Goal: Entertainment & Leisure: Browse casually

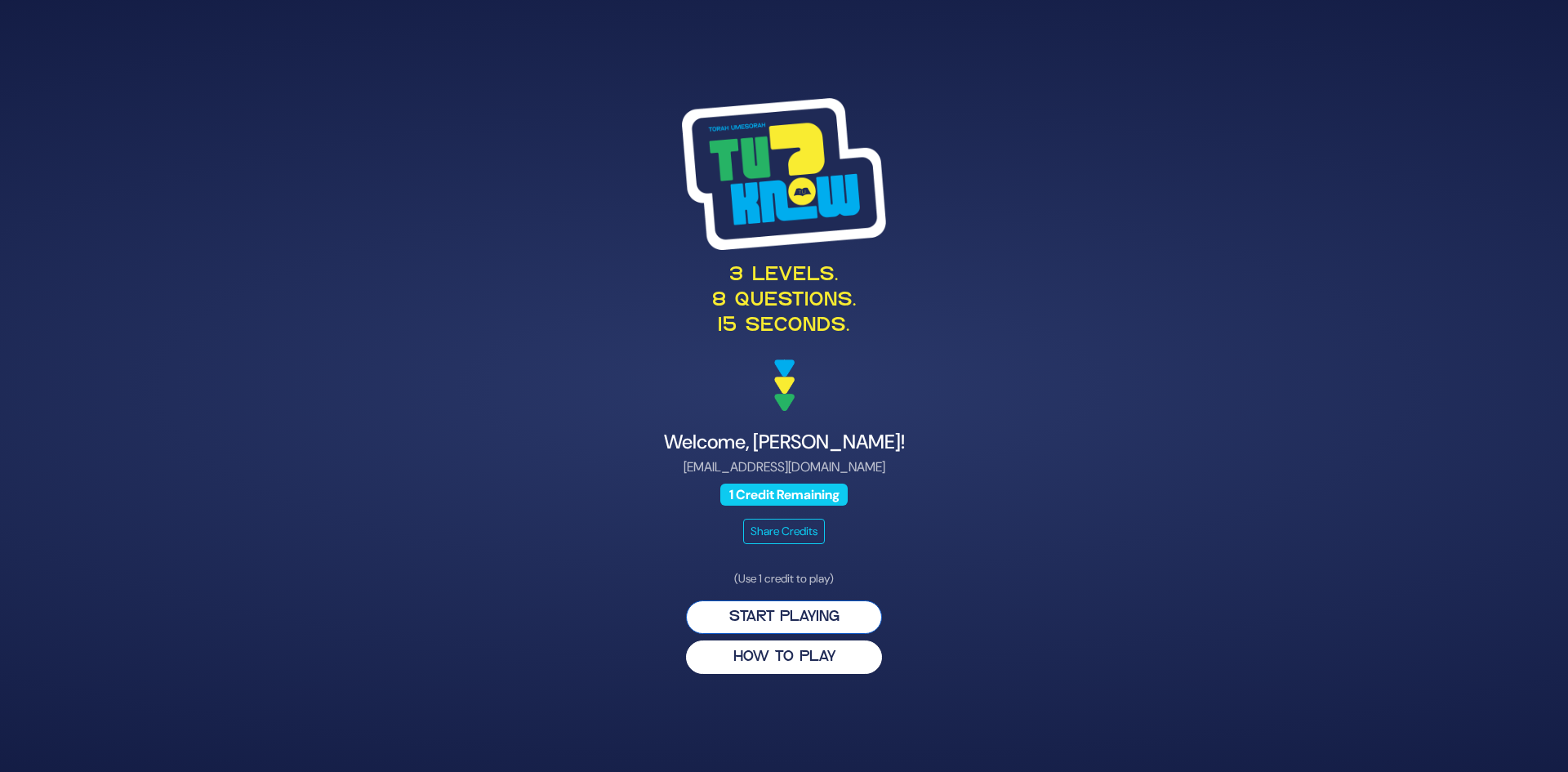
click at [769, 626] on button "Start Playing" at bounding box center [784, 617] width 196 height 34
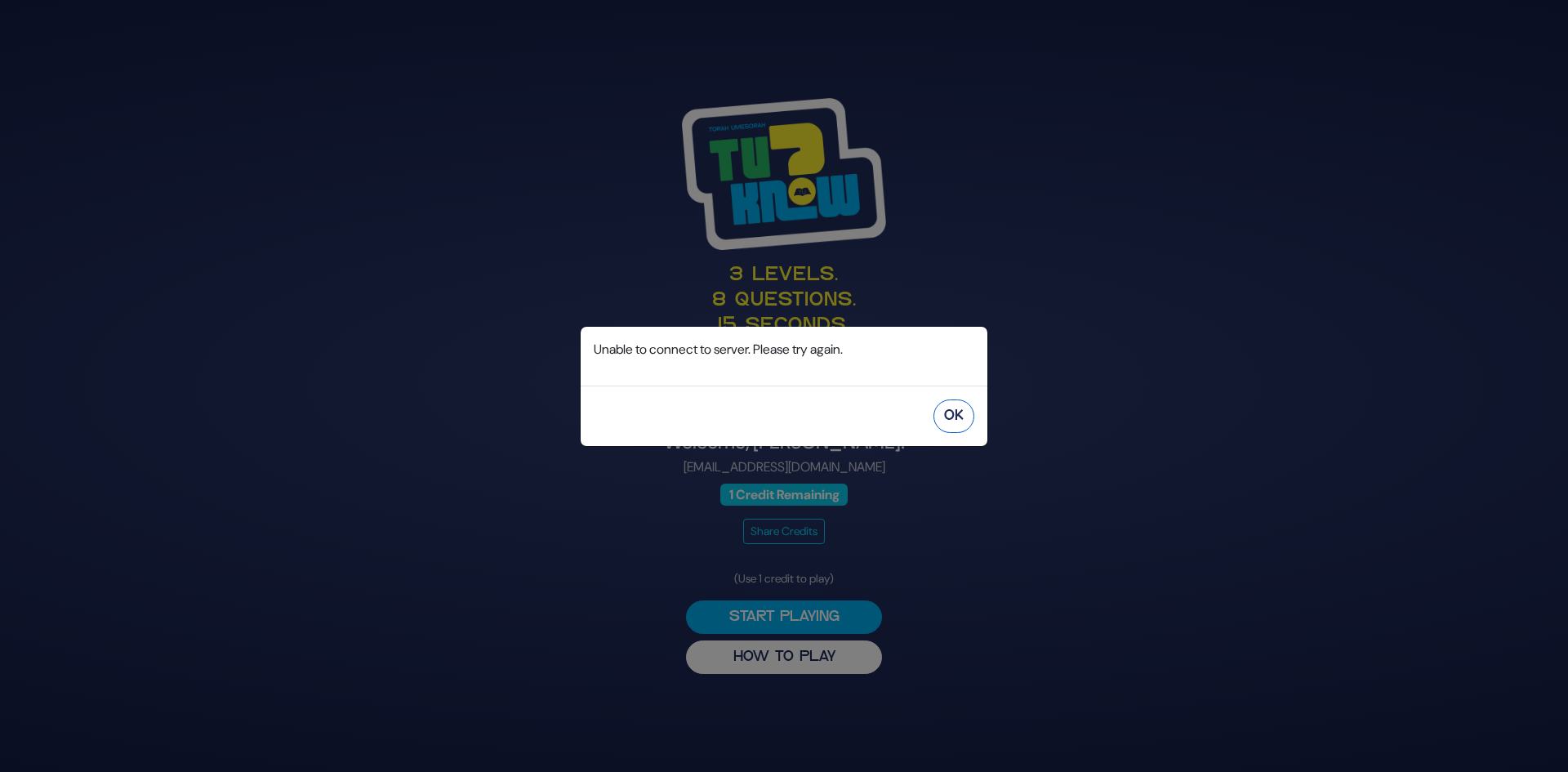
click at [968, 420] on button "OK" at bounding box center [954, 416] width 41 height 34
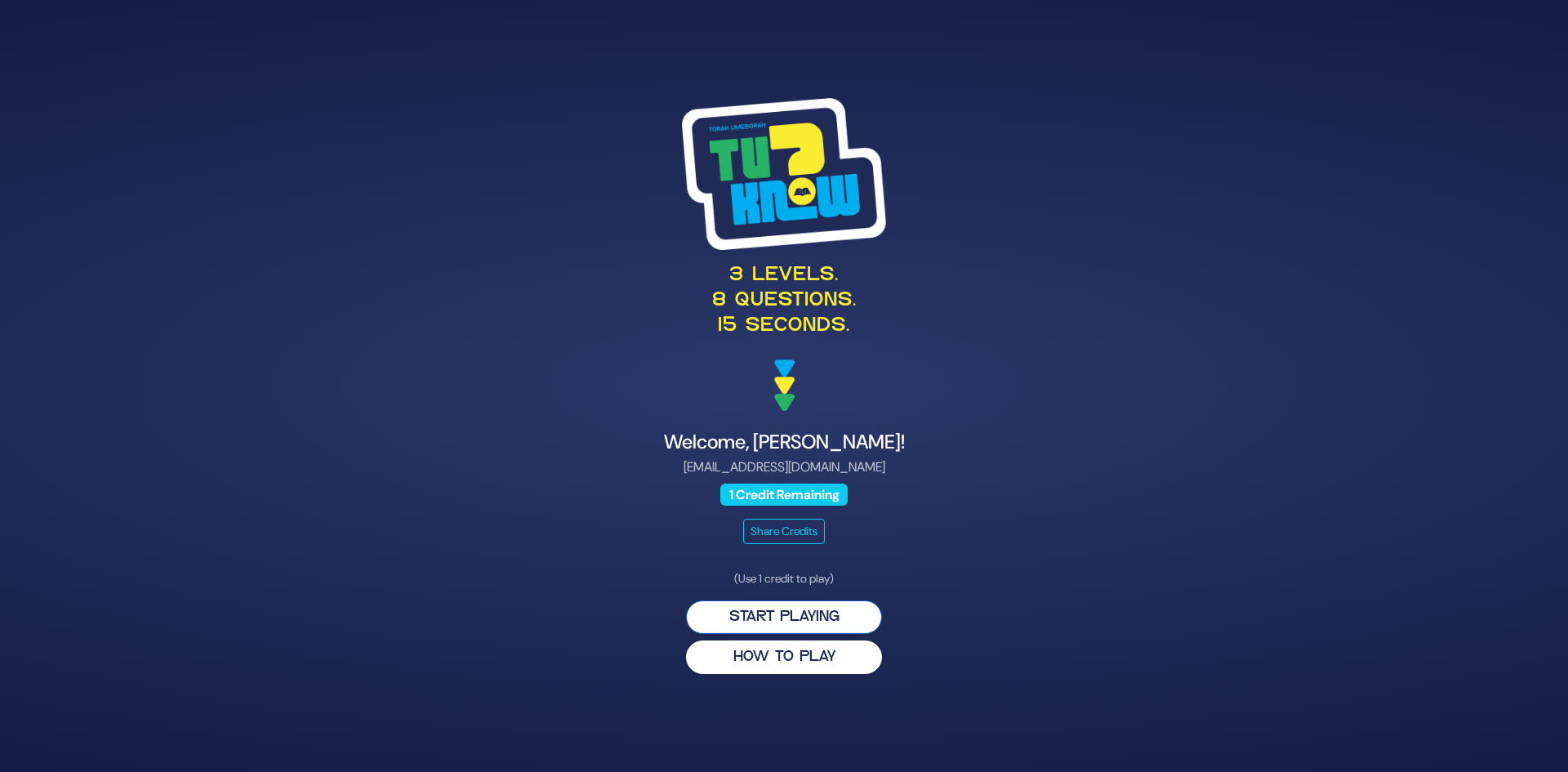
click at [779, 621] on button "Start Playing" at bounding box center [784, 617] width 196 height 34
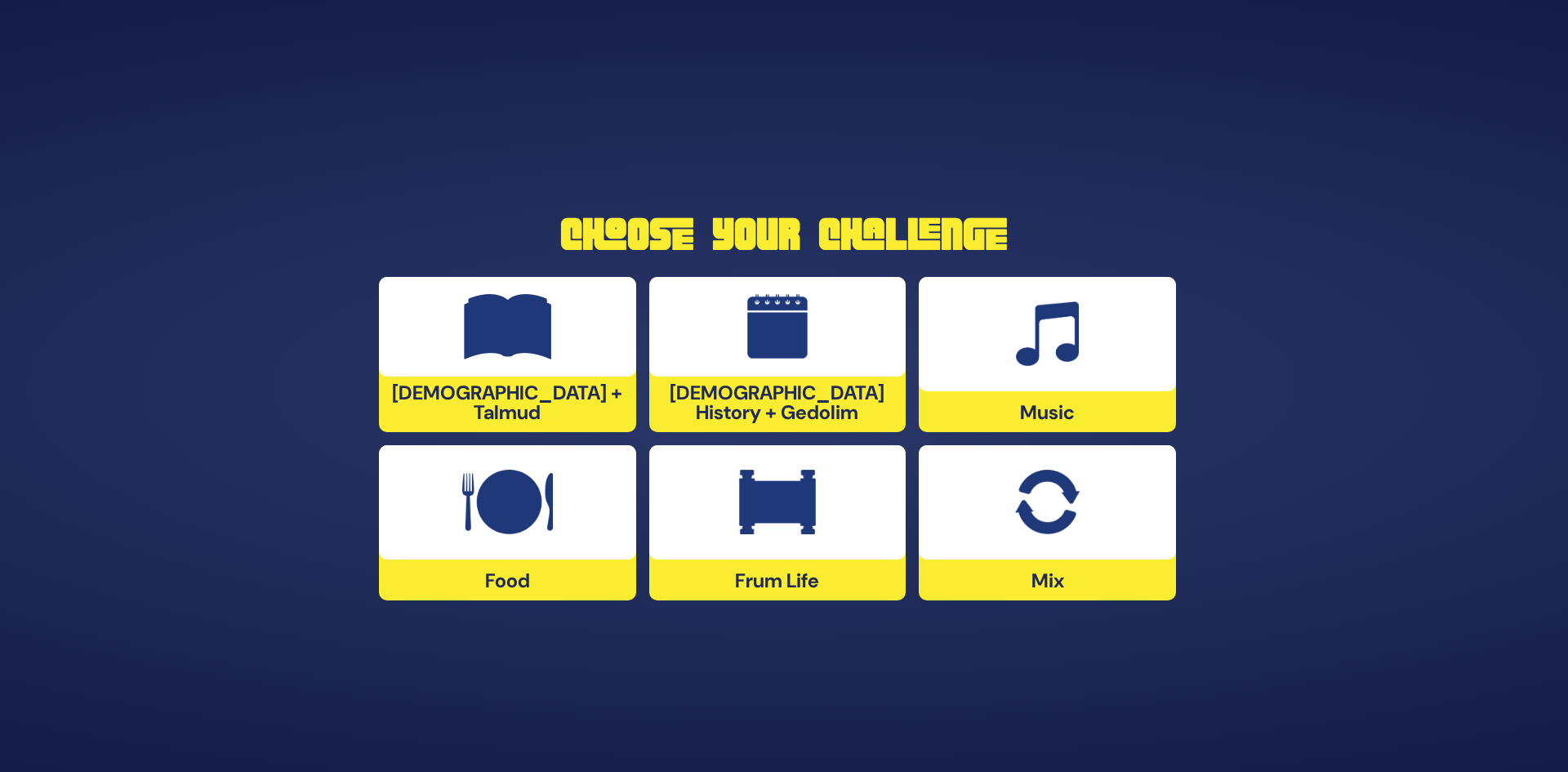
click at [779, 331] on img at bounding box center [777, 327] width 61 height 65
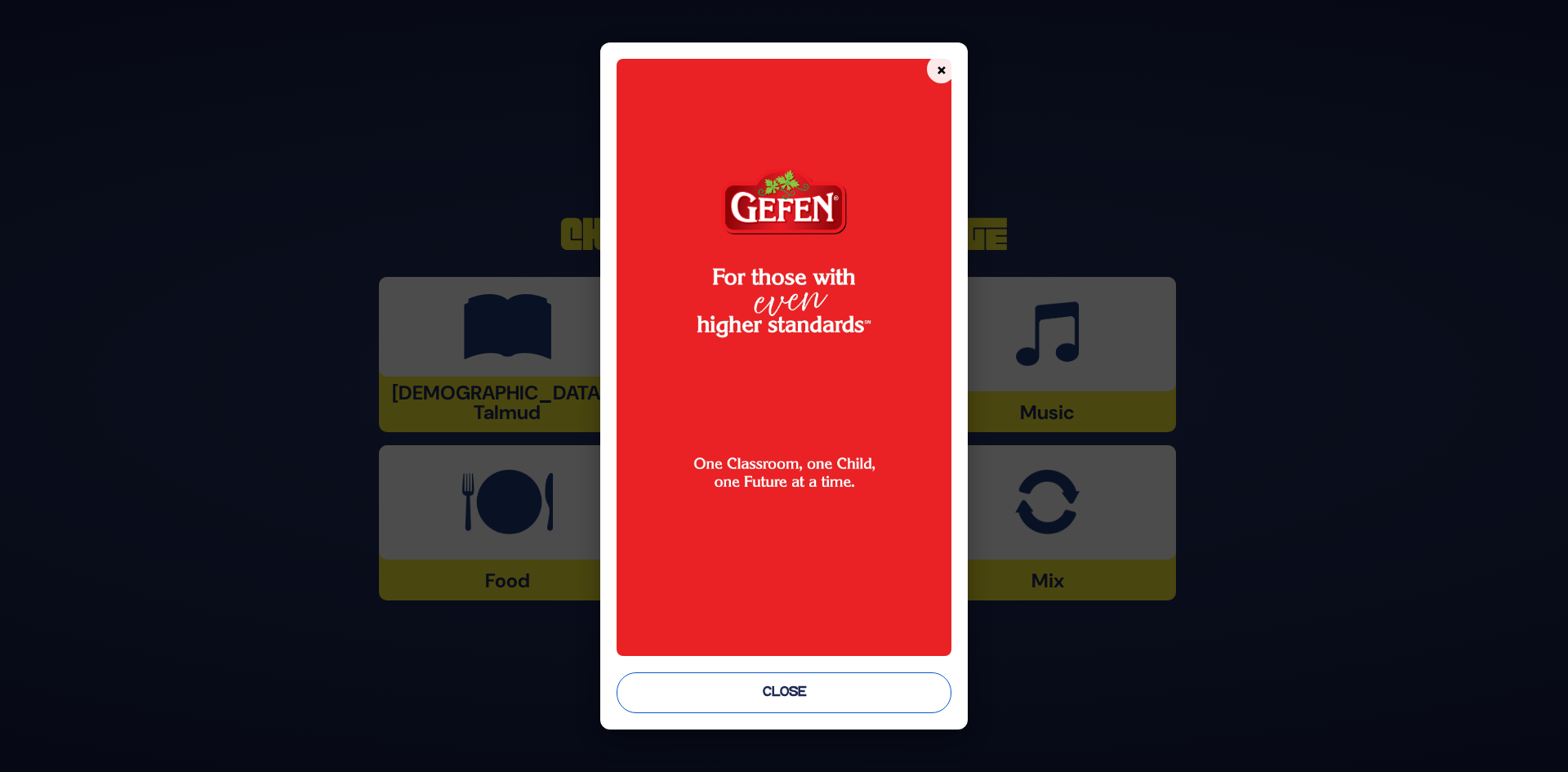
click at [797, 688] on button "Close" at bounding box center [784, 693] width 335 height 41
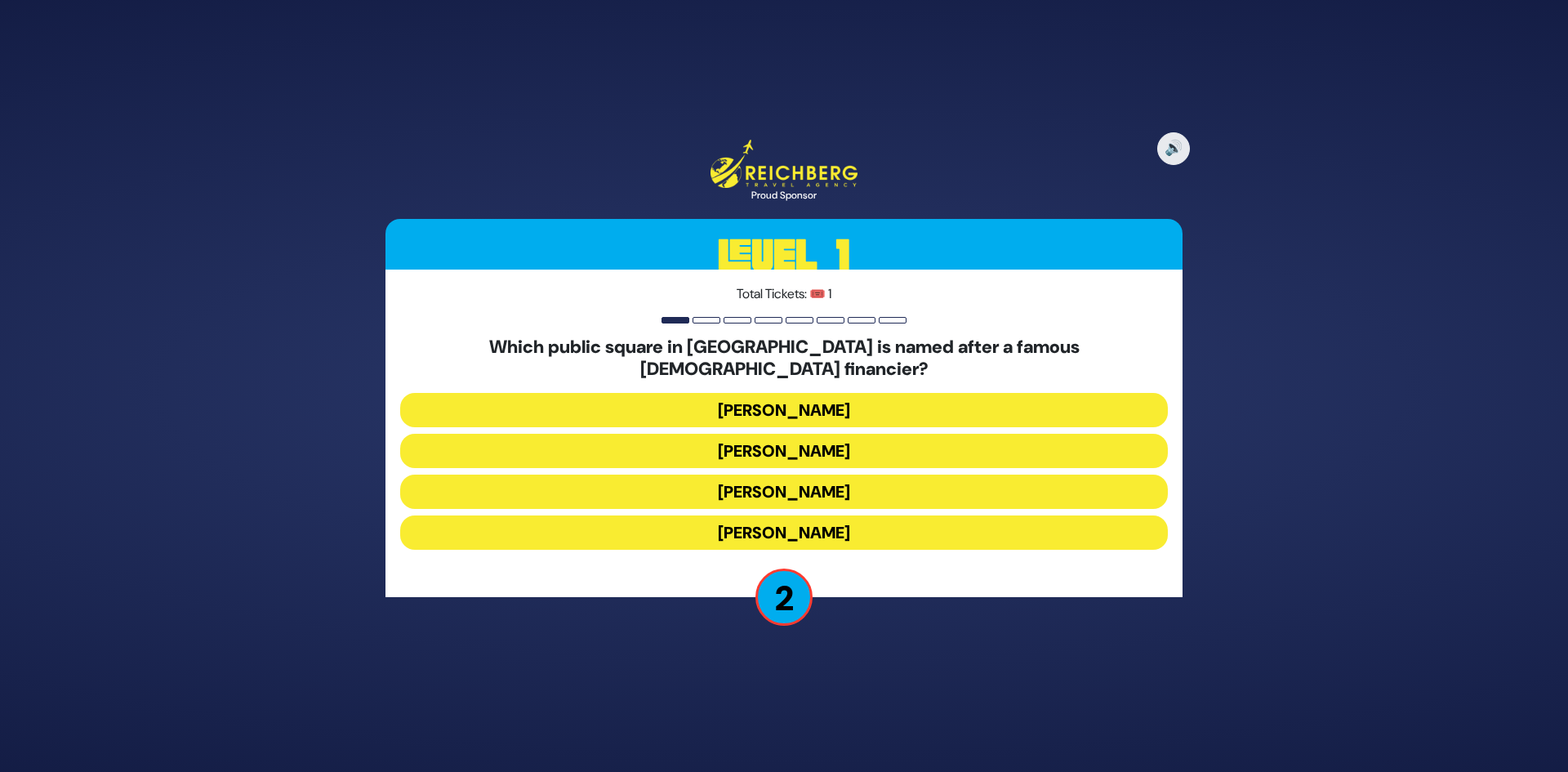
click at [866, 405] on button "[PERSON_NAME]" at bounding box center [784, 410] width 768 height 34
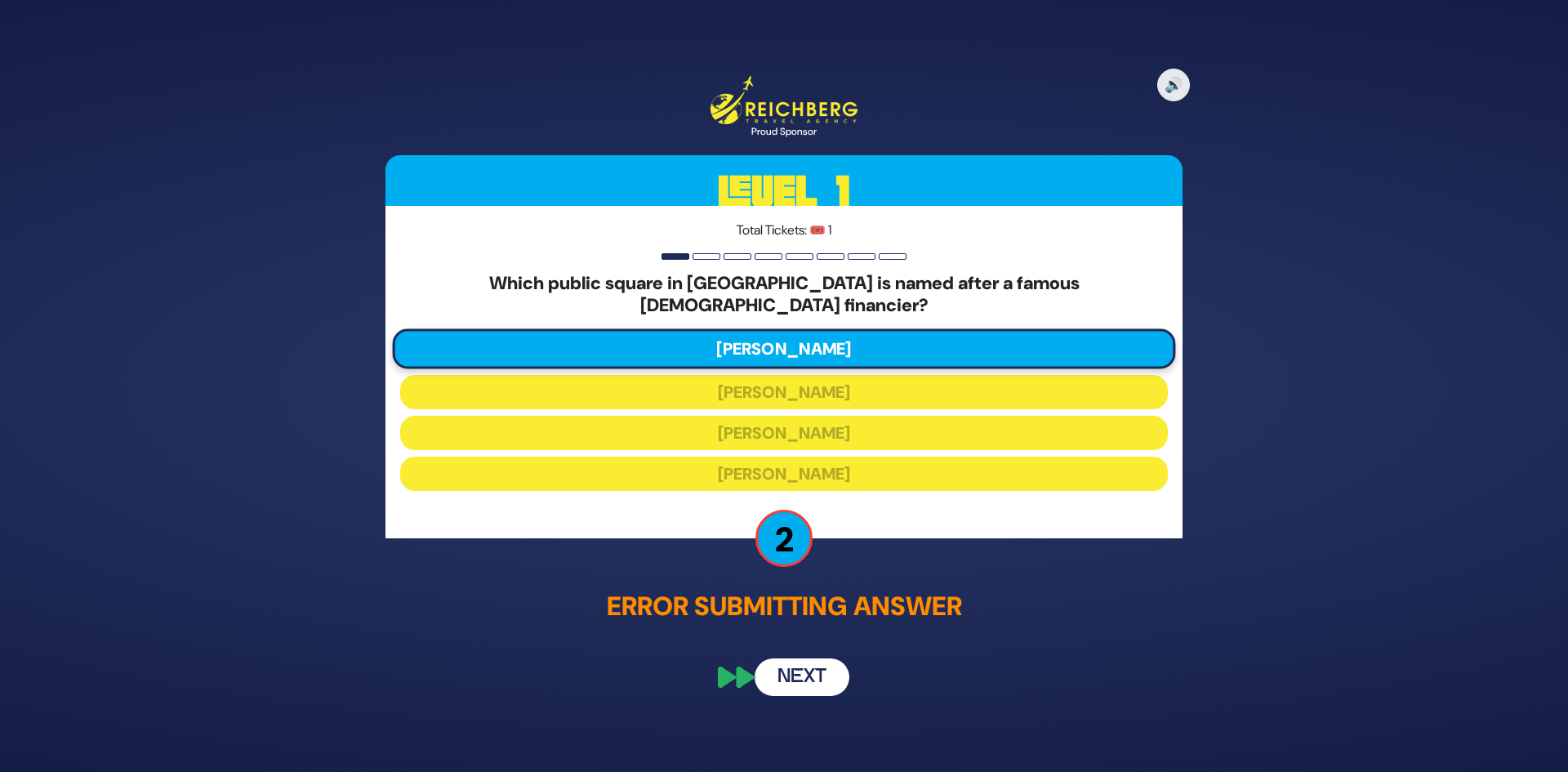
click at [809, 664] on button "Next" at bounding box center [802, 677] width 94 height 38
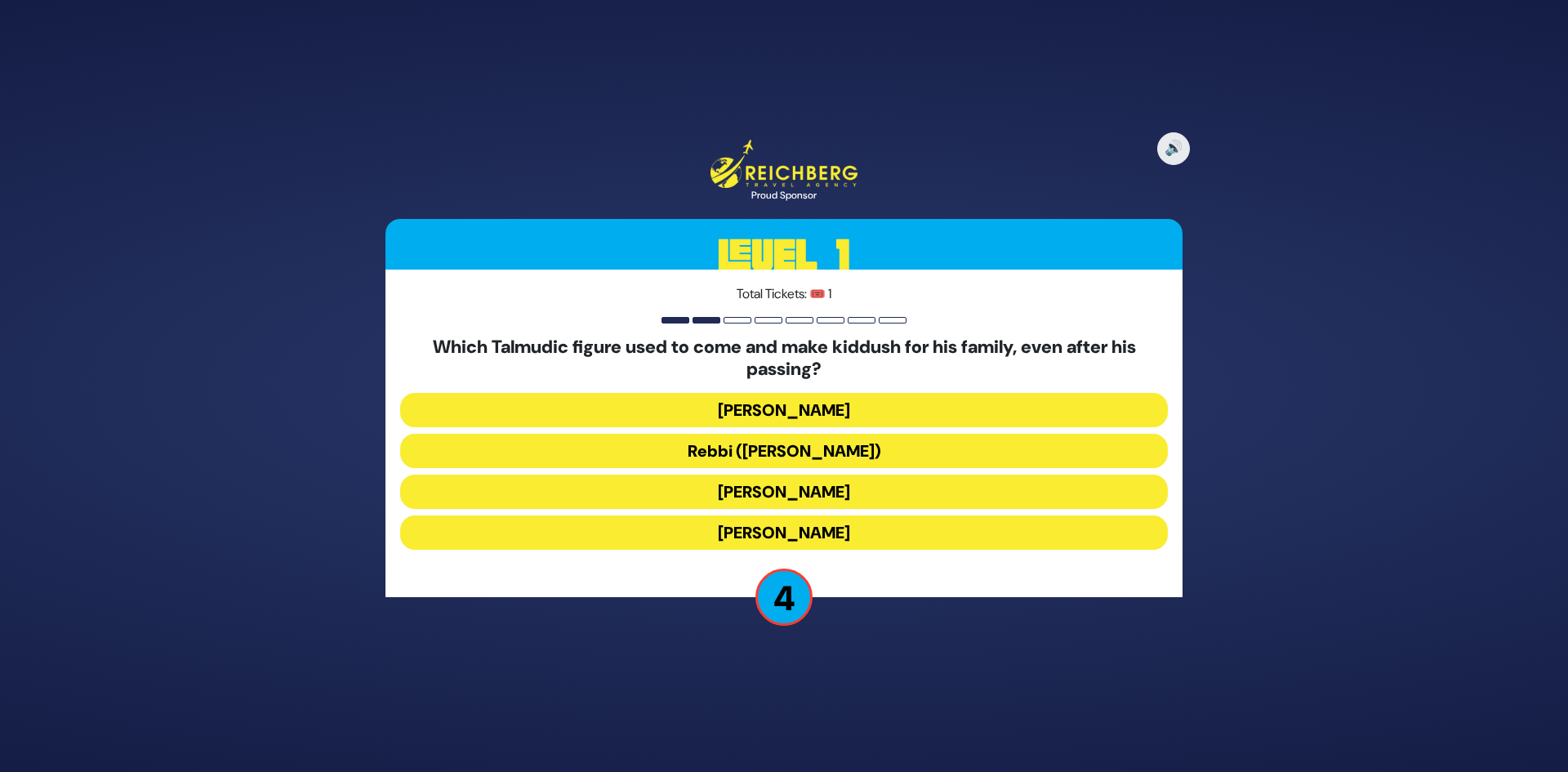
click at [786, 533] on button "[PERSON_NAME]" at bounding box center [784, 533] width 768 height 34
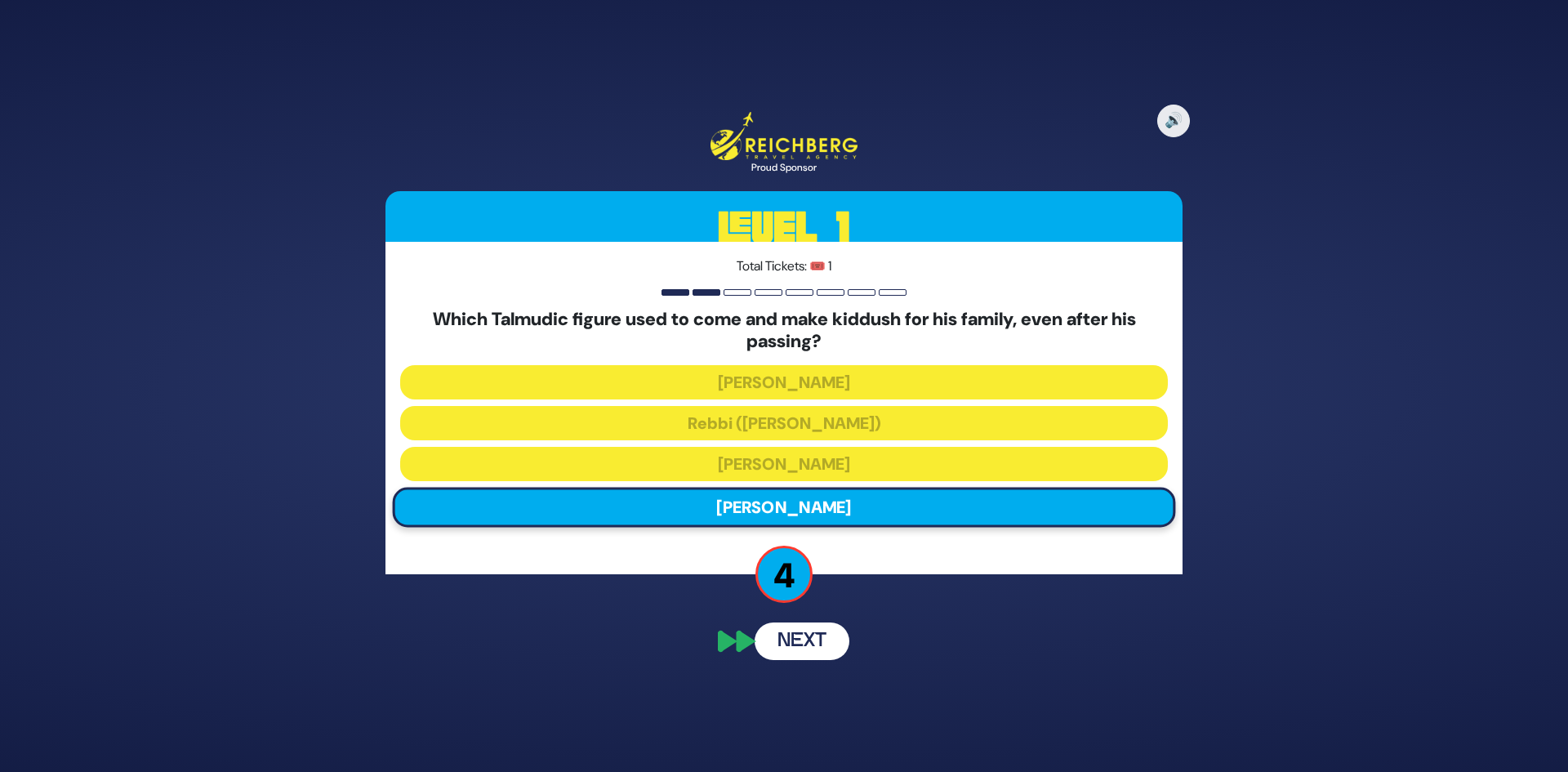
click at [792, 645] on button "Next" at bounding box center [802, 641] width 94 height 38
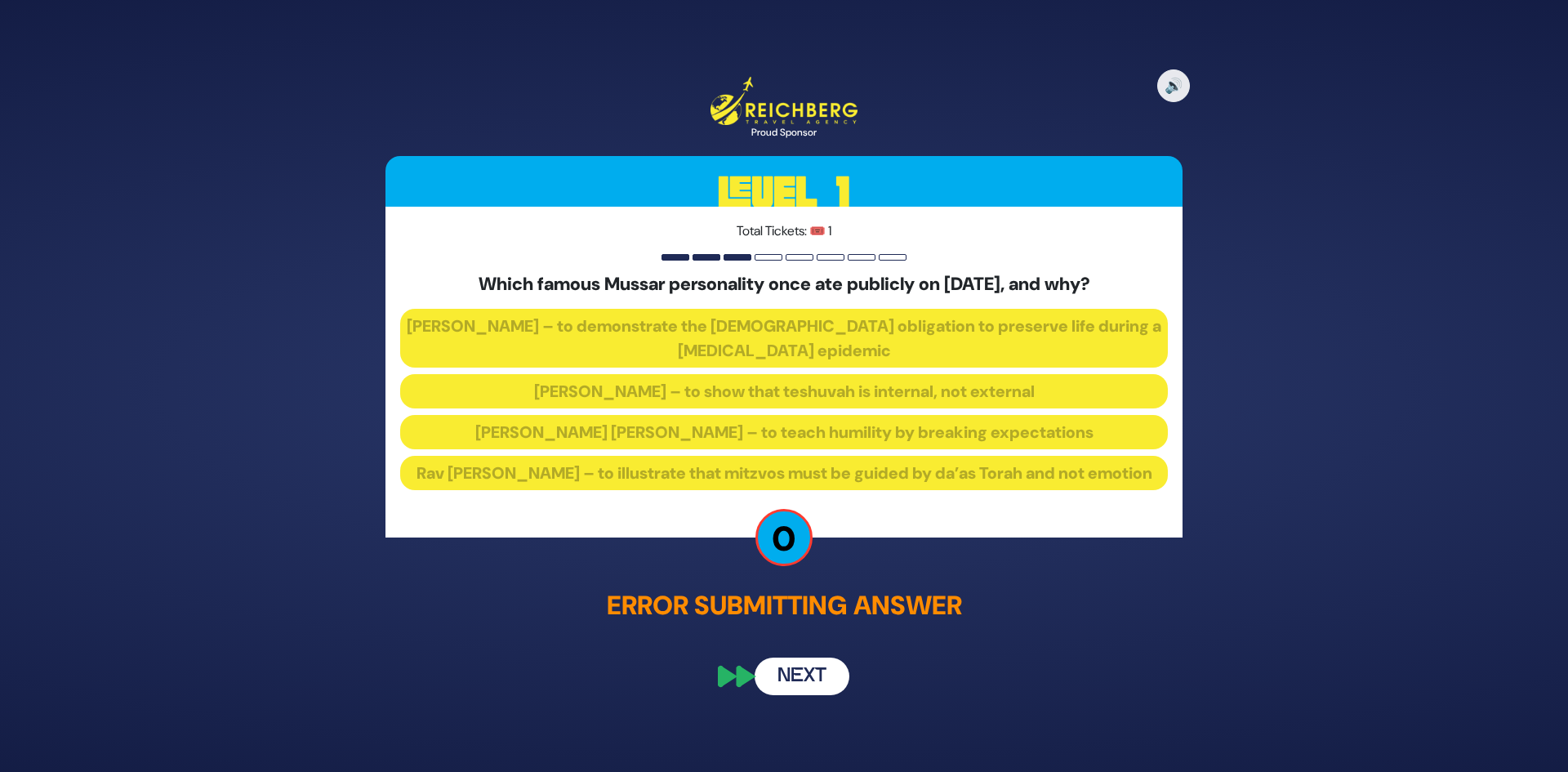
click at [797, 693] on button "Next" at bounding box center [802, 677] width 94 height 38
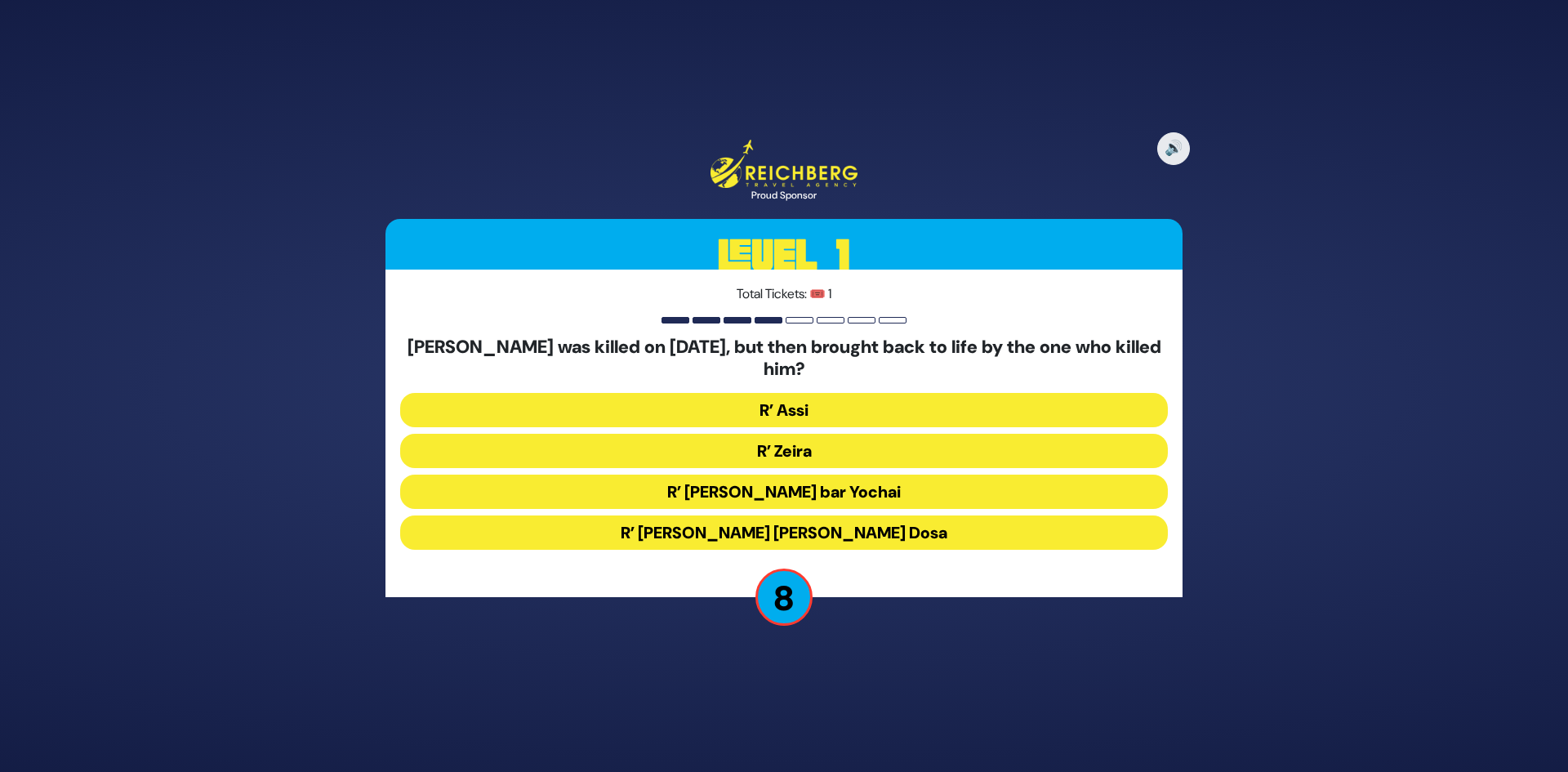
click at [792, 421] on button "R’ Assi" at bounding box center [784, 410] width 768 height 34
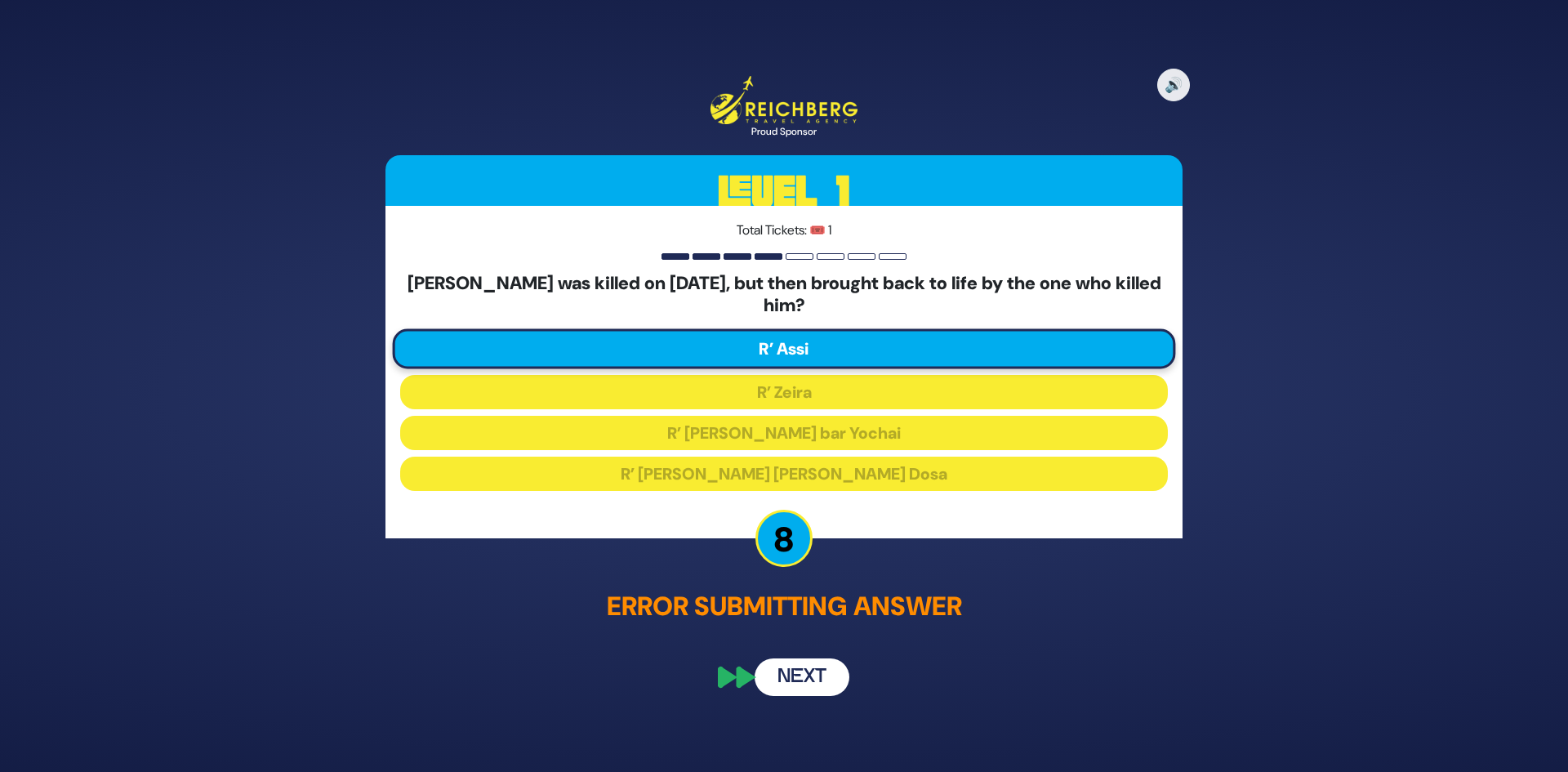
click at [782, 677] on button "Next" at bounding box center [802, 677] width 94 height 38
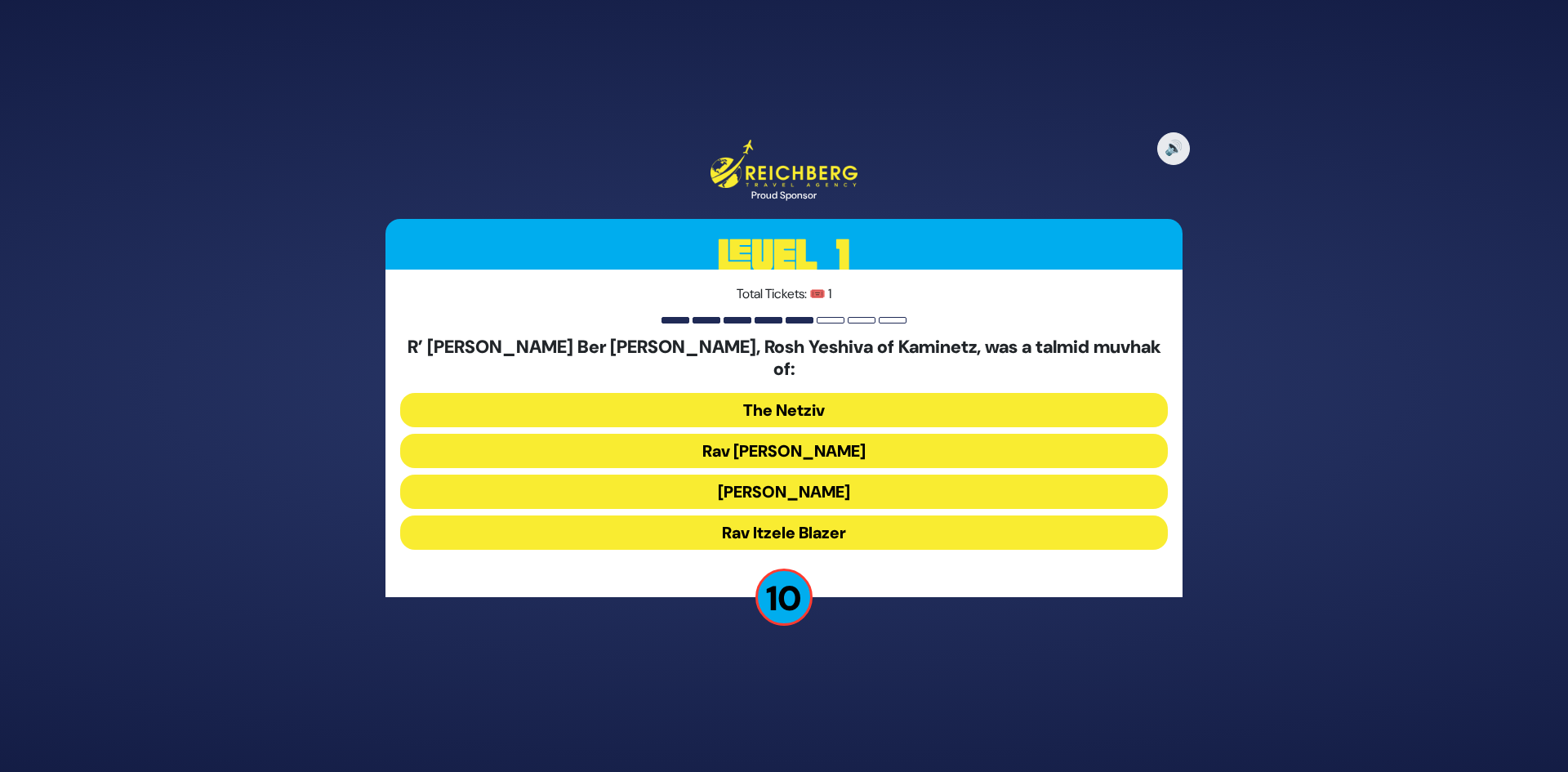
click at [793, 480] on button "[PERSON_NAME]" at bounding box center [784, 491] width 768 height 34
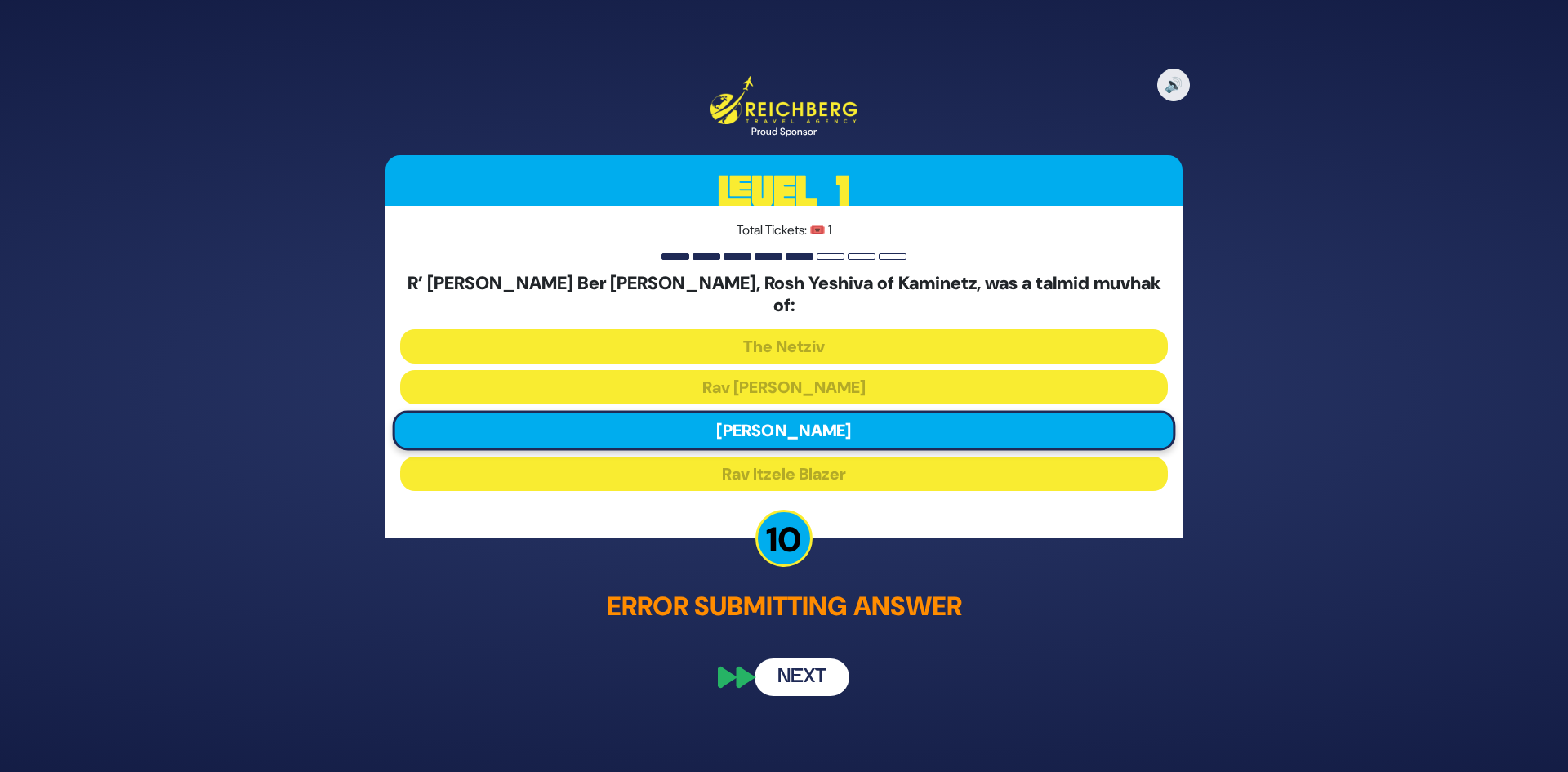
click at [815, 662] on button "Next" at bounding box center [802, 677] width 94 height 38
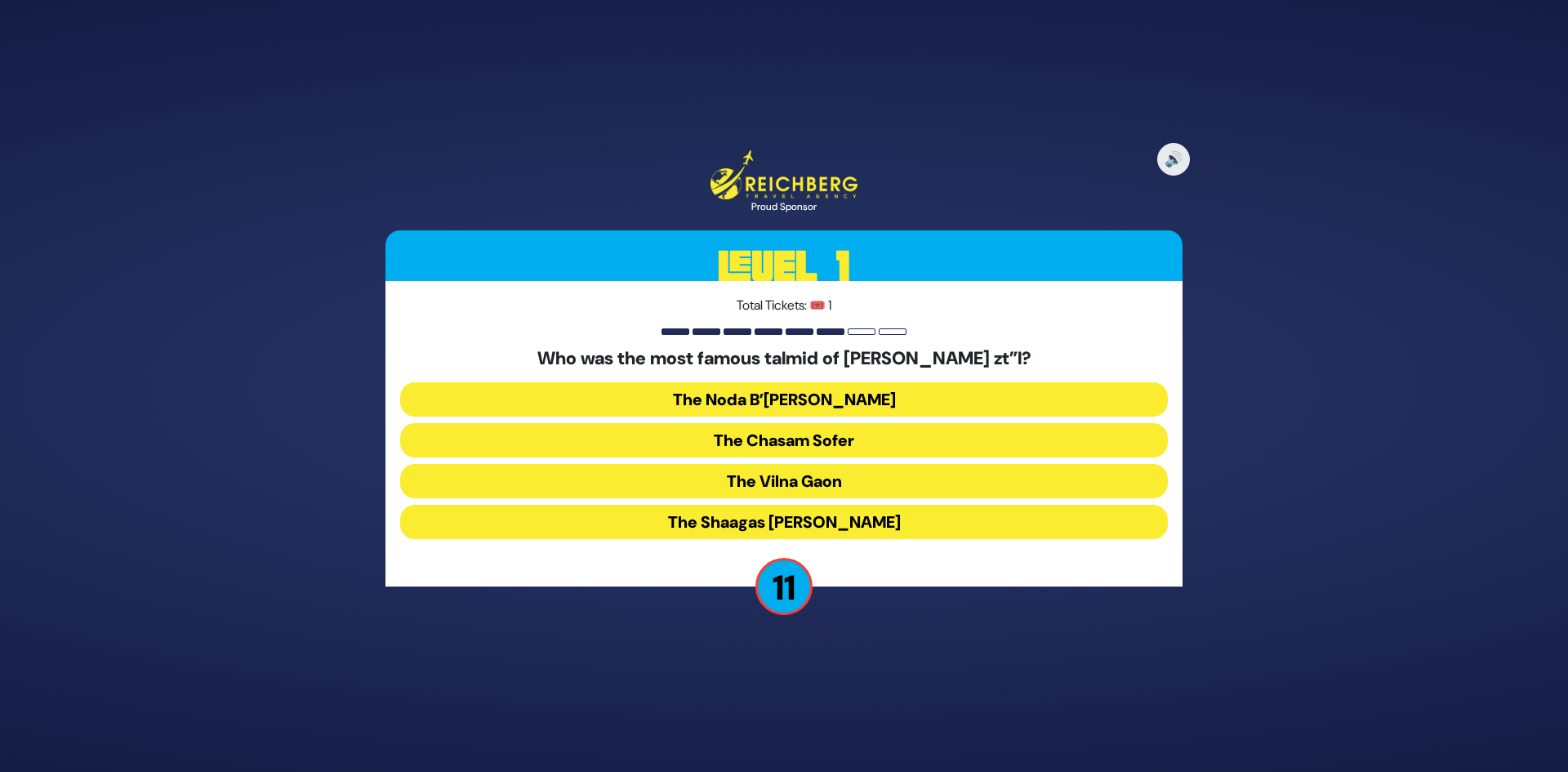
click at [900, 406] on button "The Noda B’[PERSON_NAME]" at bounding box center [784, 399] width 768 height 34
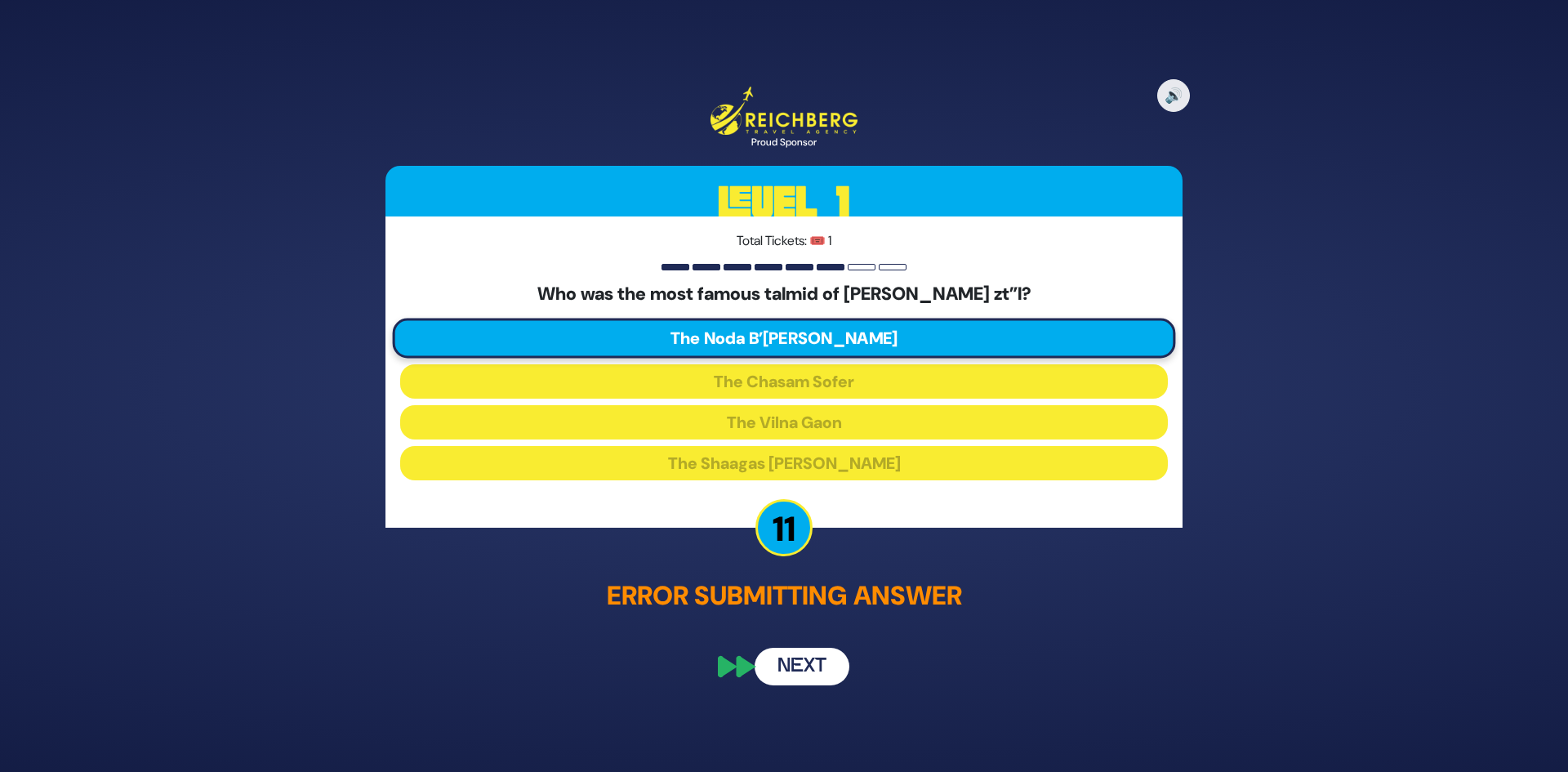
click at [798, 672] on button "Next" at bounding box center [802, 667] width 94 height 38
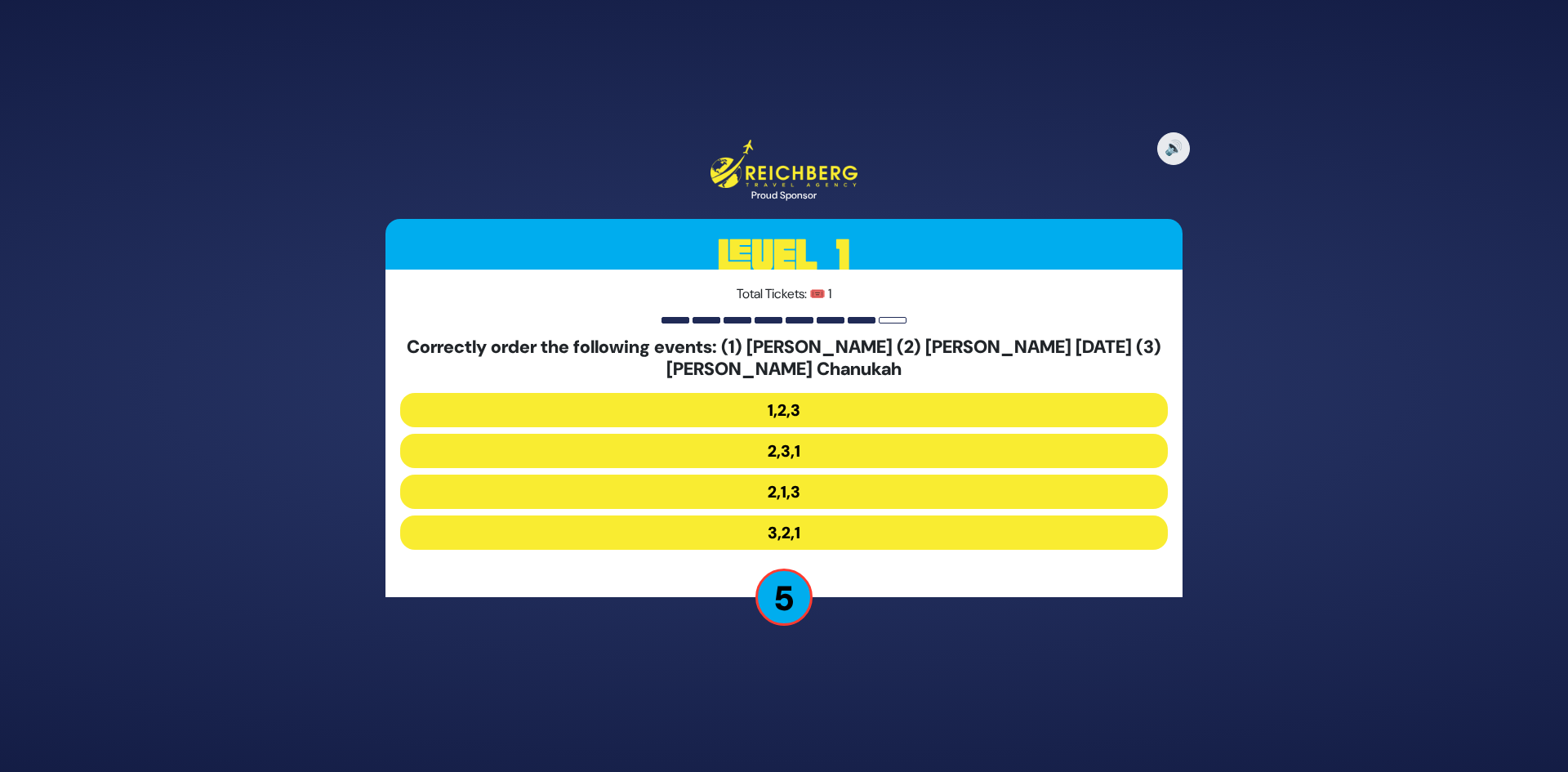
click at [780, 491] on button "2,1,3" at bounding box center [784, 491] width 768 height 34
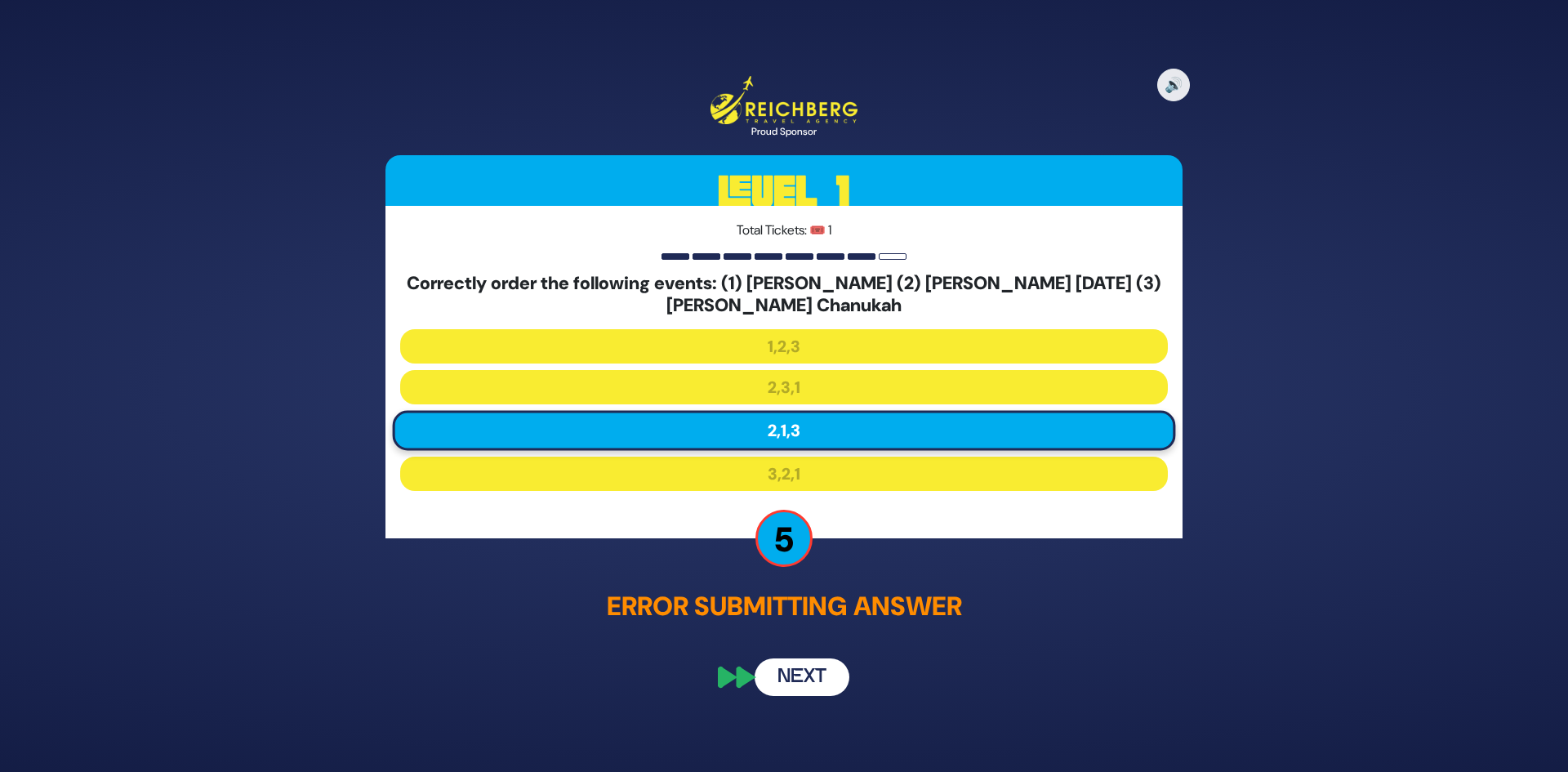
click at [787, 681] on button "Next" at bounding box center [802, 677] width 94 height 38
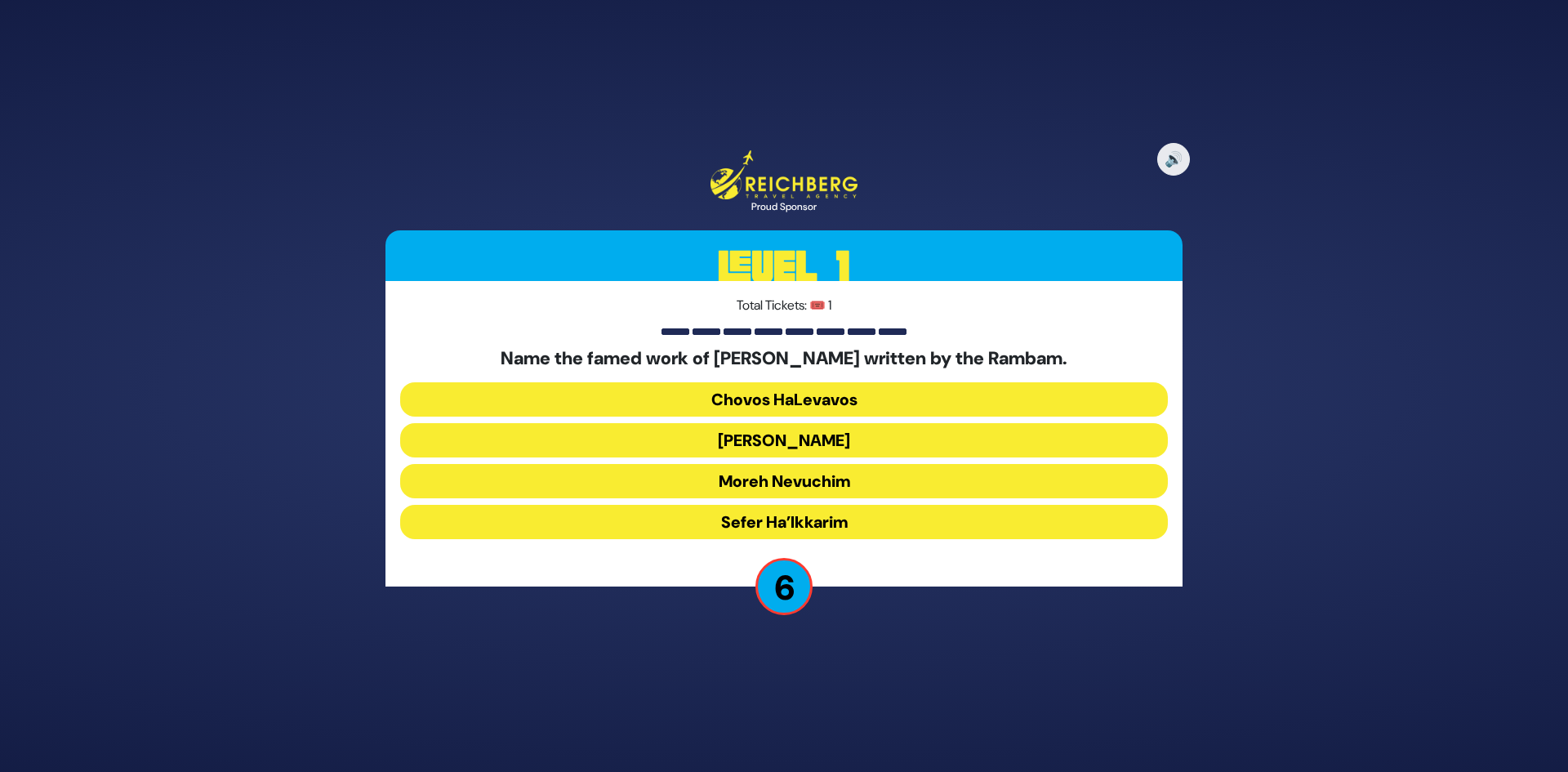
click at [811, 515] on button "Sefer Ha’Ikkarim" at bounding box center [784, 522] width 768 height 34
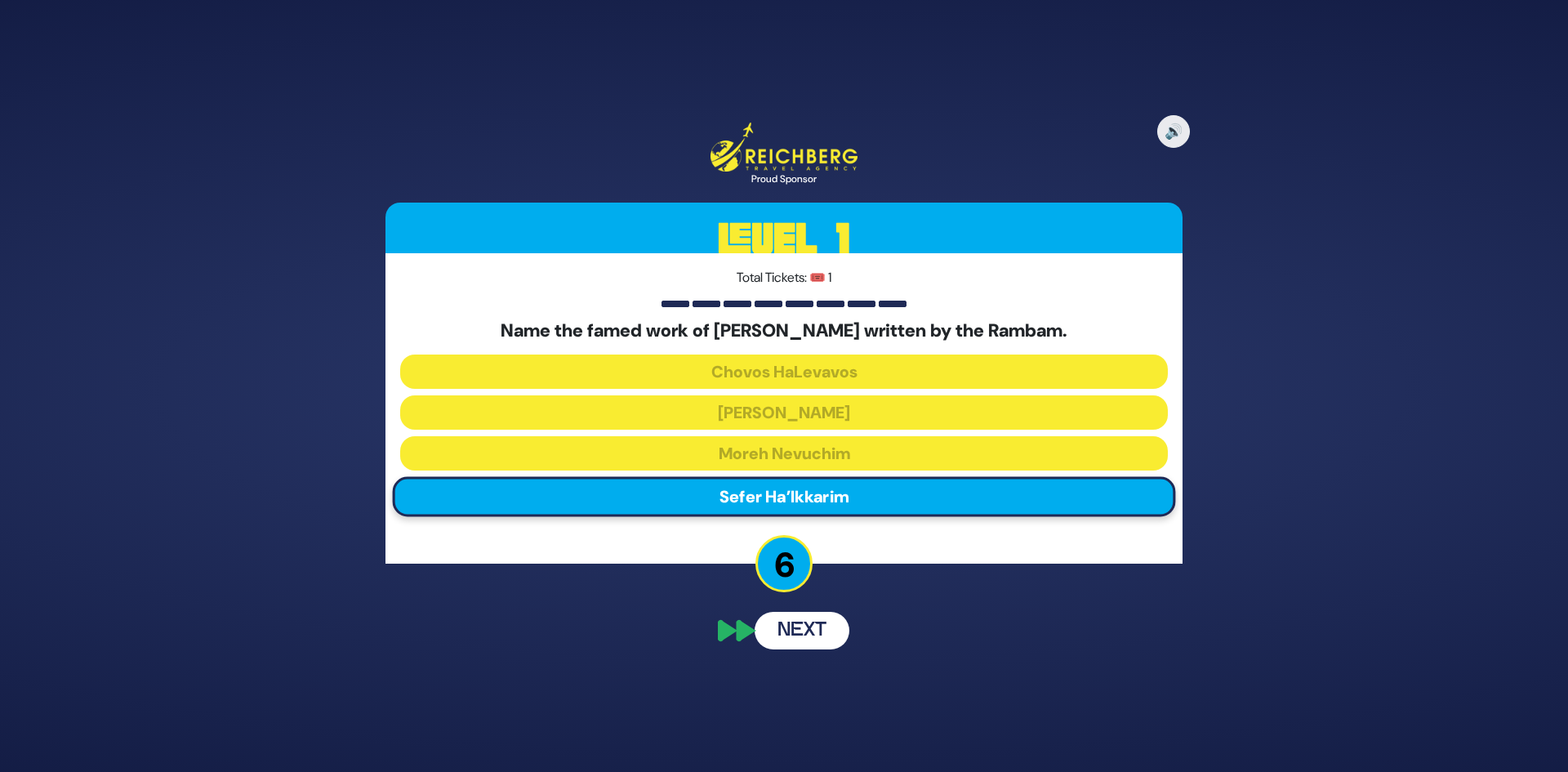
click at [782, 635] on div "🔊 Proud Sponsor Level 1 Total Tickets: 🎟️ 1 Name the famed work of Hashkafah wr…" at bounding box center [783, 386] width 836 height 566
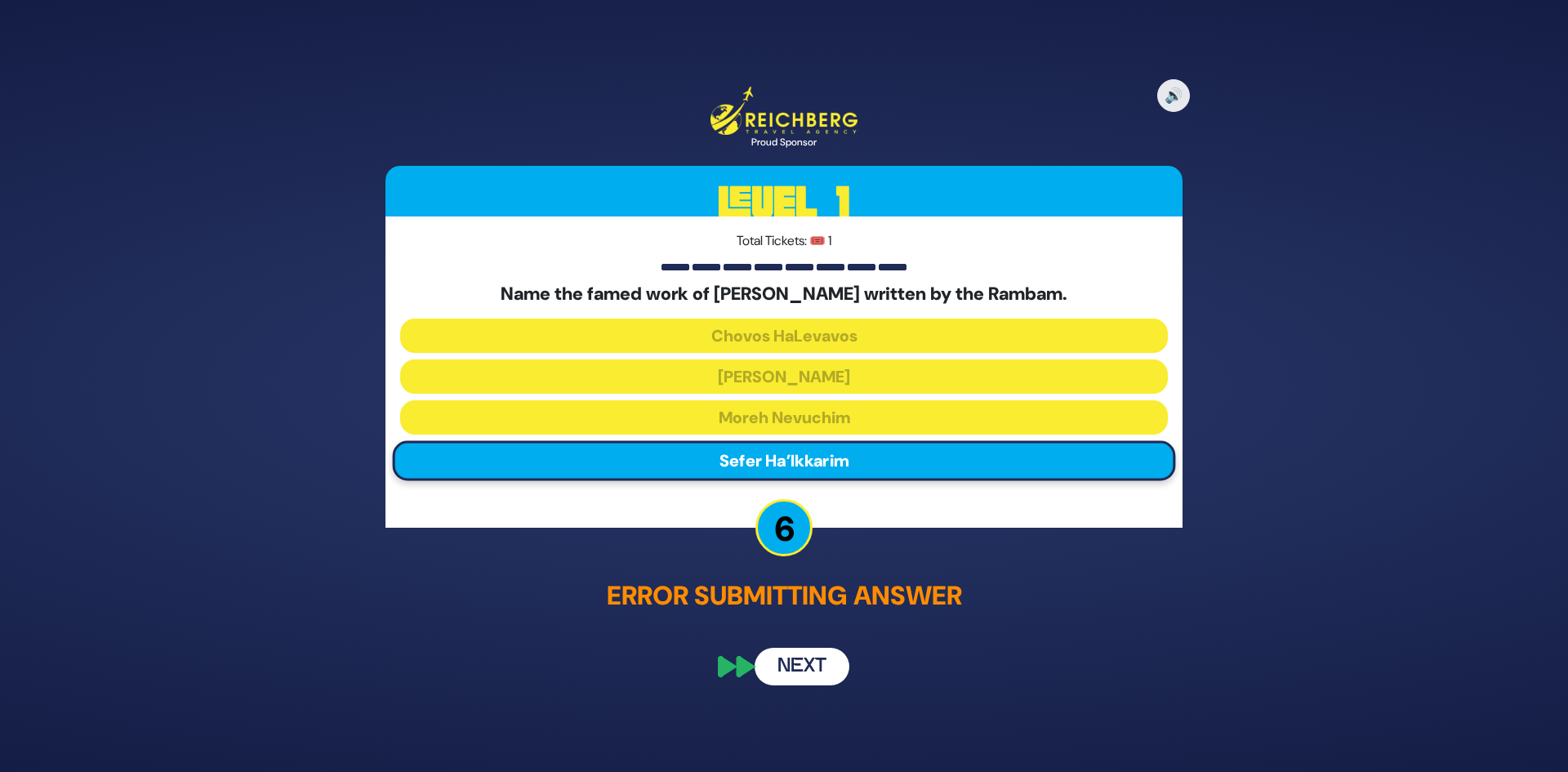
click at [794, 659] on button "Next" at bounding box center [802, 667] width 94 height 38
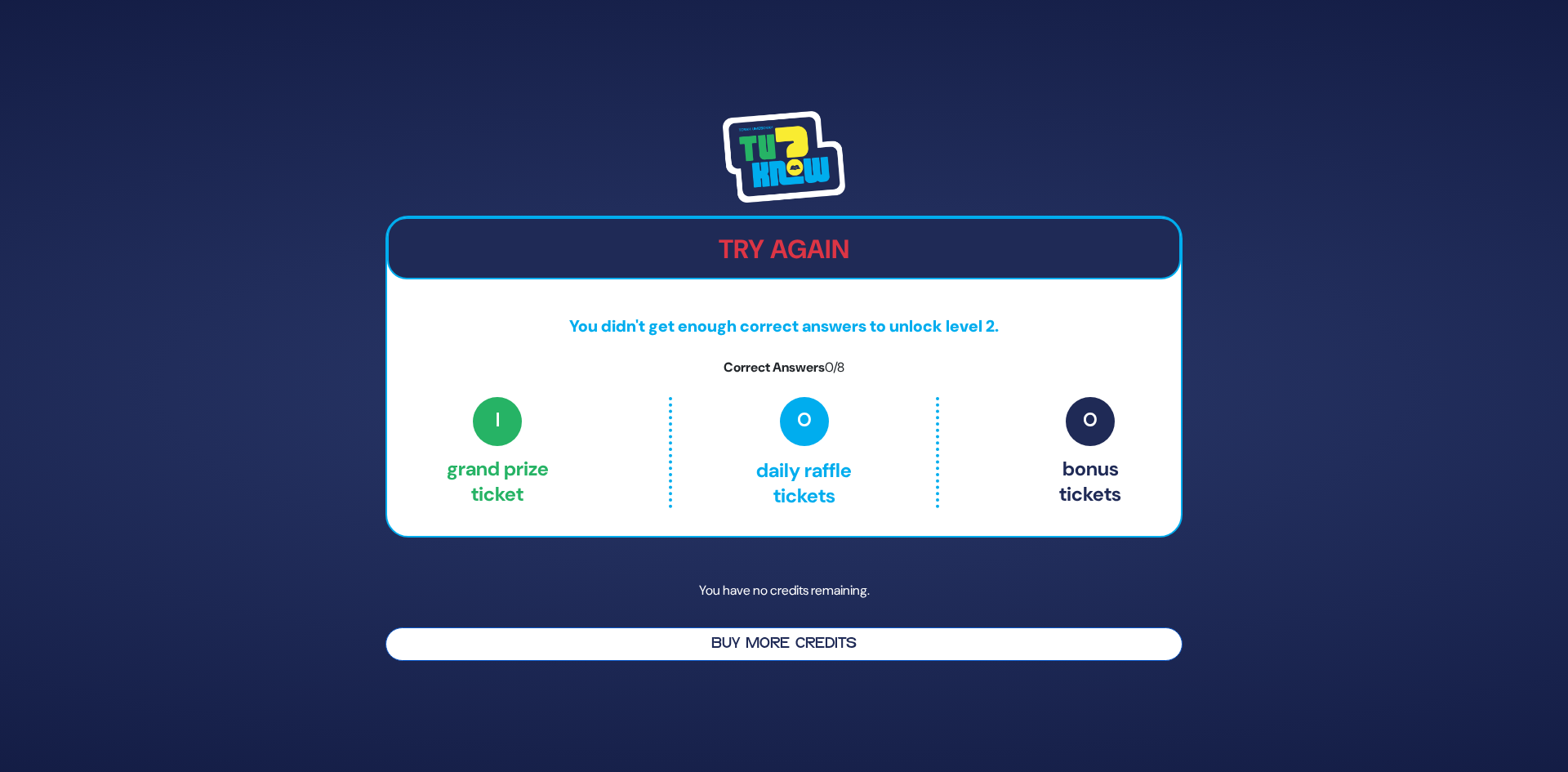
click at [833, 652] on button "Buy More Credits" at bounding box center [784, 644] width 797 height 34
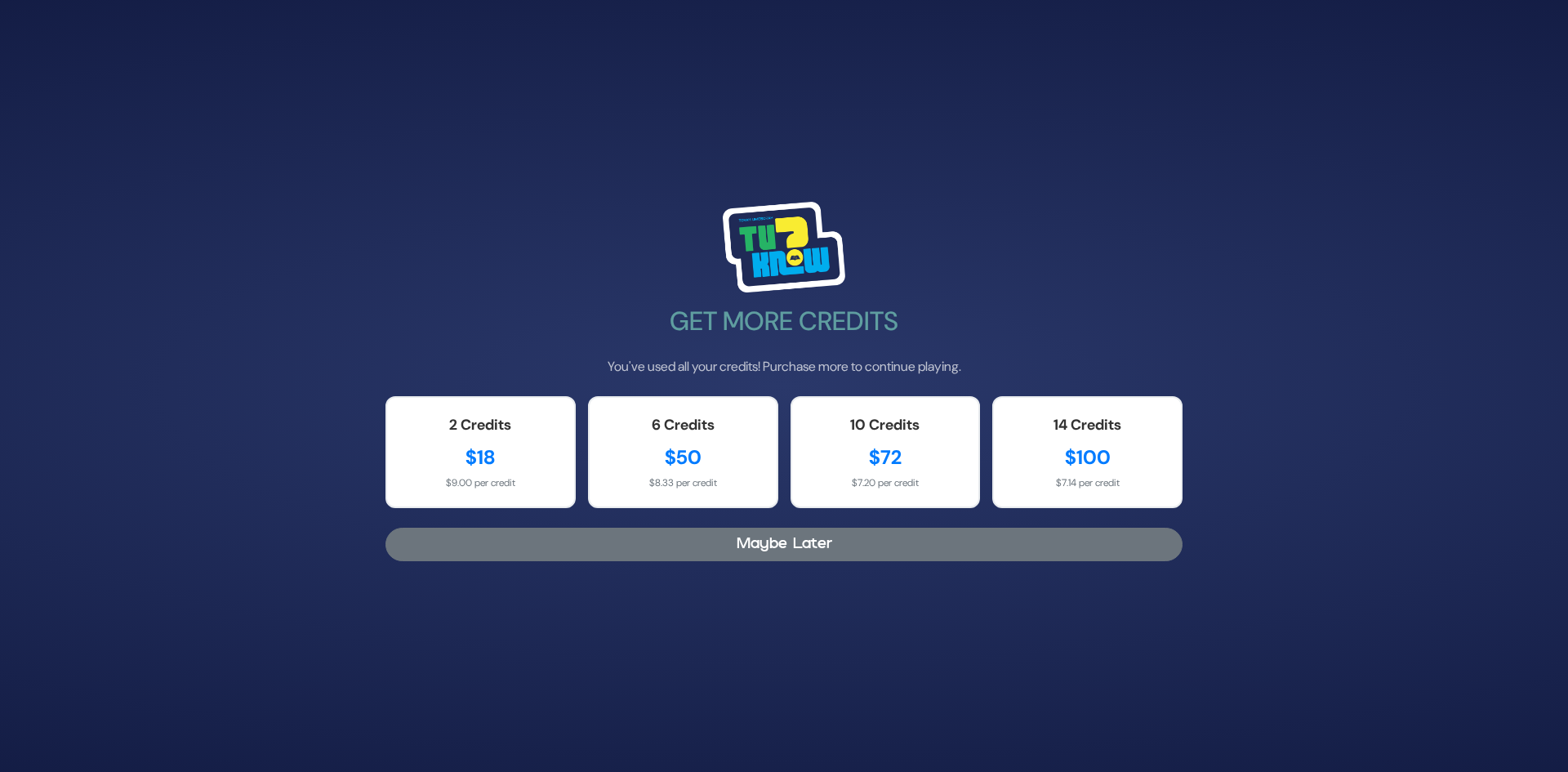
click at [762, 548] on button "Maybe Later" at bounding box center [784, 545] width 797 height 34
